Goal: Find specific page/section: Find specific page/section

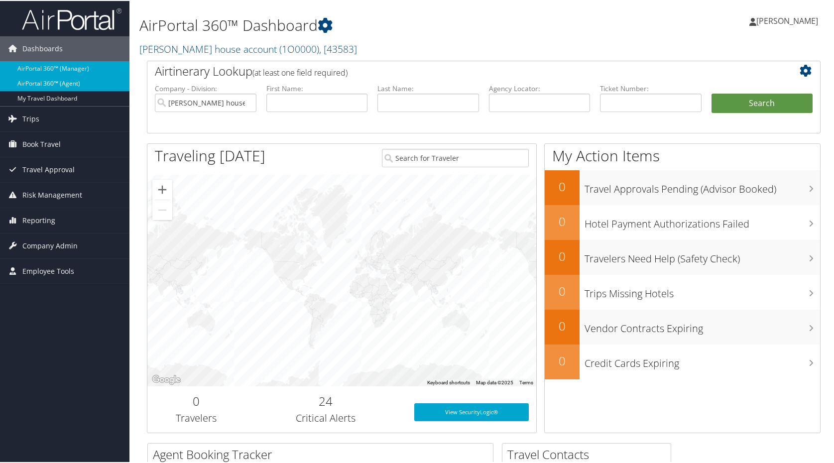
click at [70, 86] on link "AirPortal 360™ (Agent)" at bounding box center [64, 82] width 129 height 15
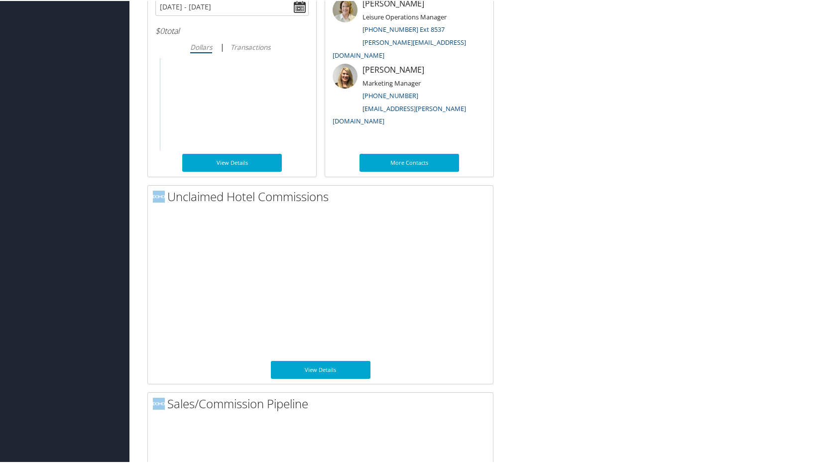
scroll to position [545, 0]
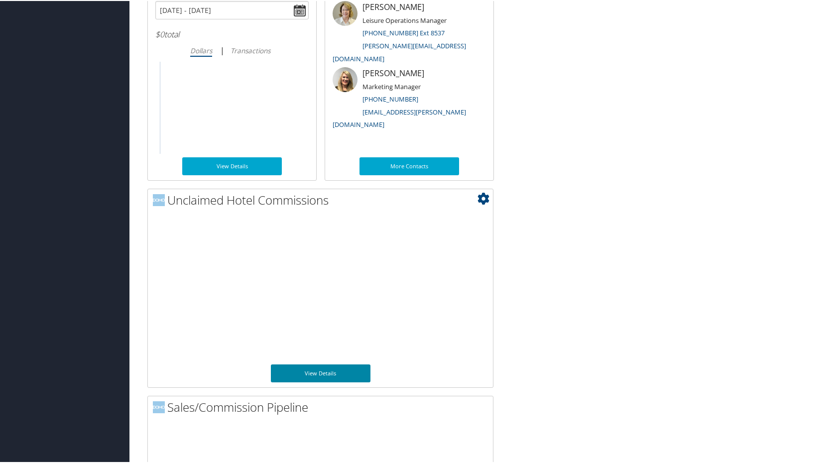
click at [319, 376] on link "View Details" at bounding box center [321, 372] width 100 height 18
